Goal: Transaction & Acquisition: Purchase product/service

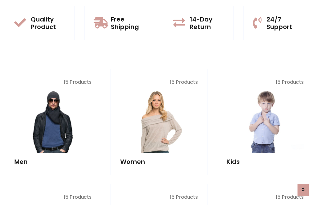
scroll to position [32, 0]
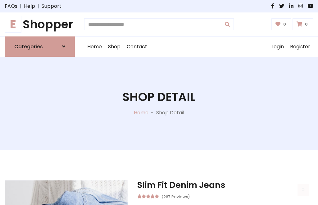
click at [40, 24] on h1 "E Shopper" at bounding box center [40, 24] width 70 height 14
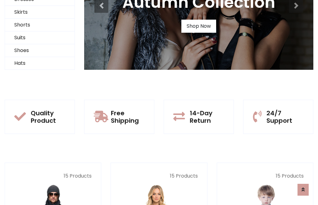
scroll to position [60, 0]
